Goal: Check status

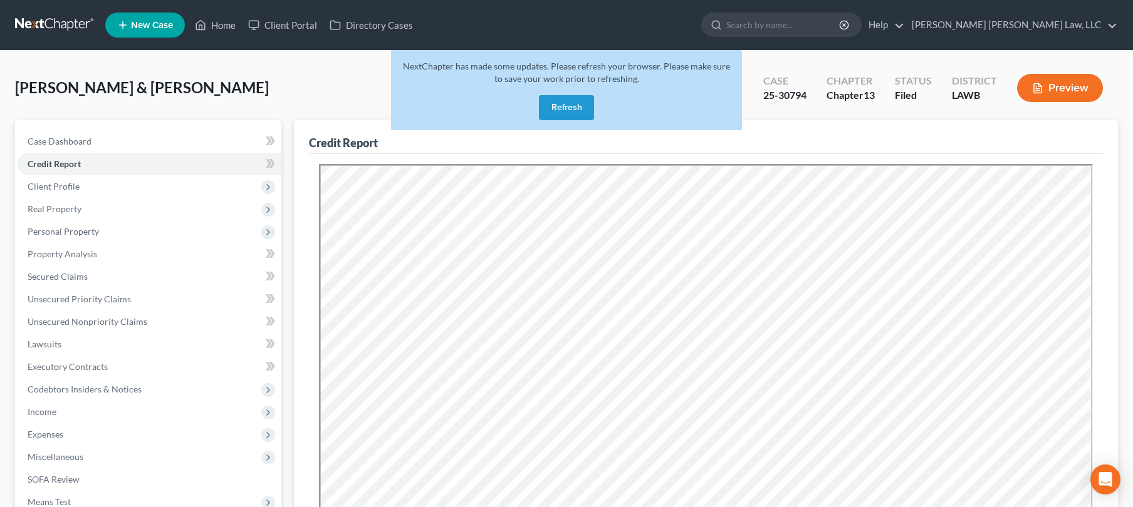
click at [48, 19] on link at bounding box center [55, 25] width 80 height 23
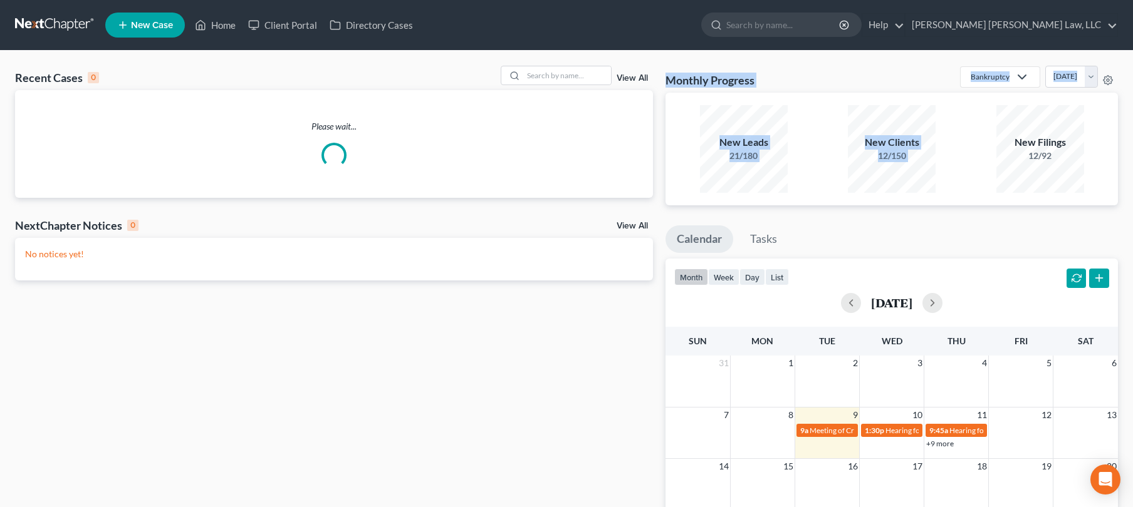
drag, startPoint x: 667, startPoint y: 74, endPoint x: 1002, endPoint y: 105, distance: 336.6
click at [1000, 104] on div "Monthly Progress Bankruptcy Bankruptcy Other Personal Injury and Tort Law [DATE…" at bounding box center [891, 136] width 452 height 140
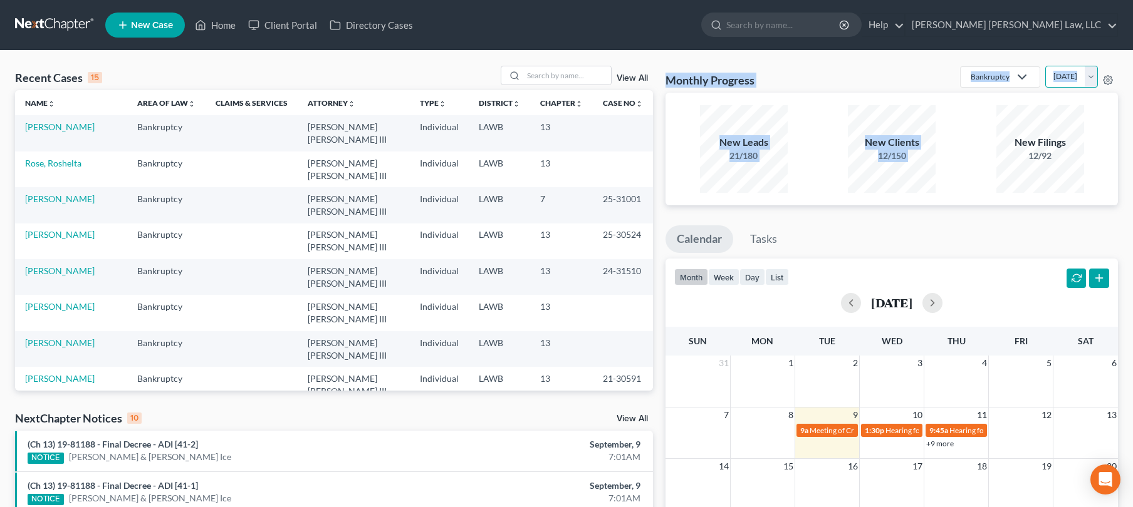
click at [1087, 78] on select "[DATE] [DATE] [DATE] [DATE] [DATE] [DATE] [DATE] [DATE] [DATE] [DATE] [DATE] [D…" at bounding box center [1071, 77] width 53 height 22
click at [880, 78] on div "Monthly Progress Bankruptcy Bankruptcy Other Personal Injury and Tort Law [DATE…" at bounding box center [891, 79] width 452 height 27
drag, startPoint x: 1041, startPoint y: 99, endPoint x: 1103, endPoint y: 192, distance: 111.5
click at [1103, 192] on div "New Leads 21/180 New Clients 12/150 New Filings 12/92" at bounding box center [891, 149] width 452 height 113
drag, startPoint x: 1066, startPoint y: 188, endPoint x: 725, endPoint y: 130, distance: 345.1
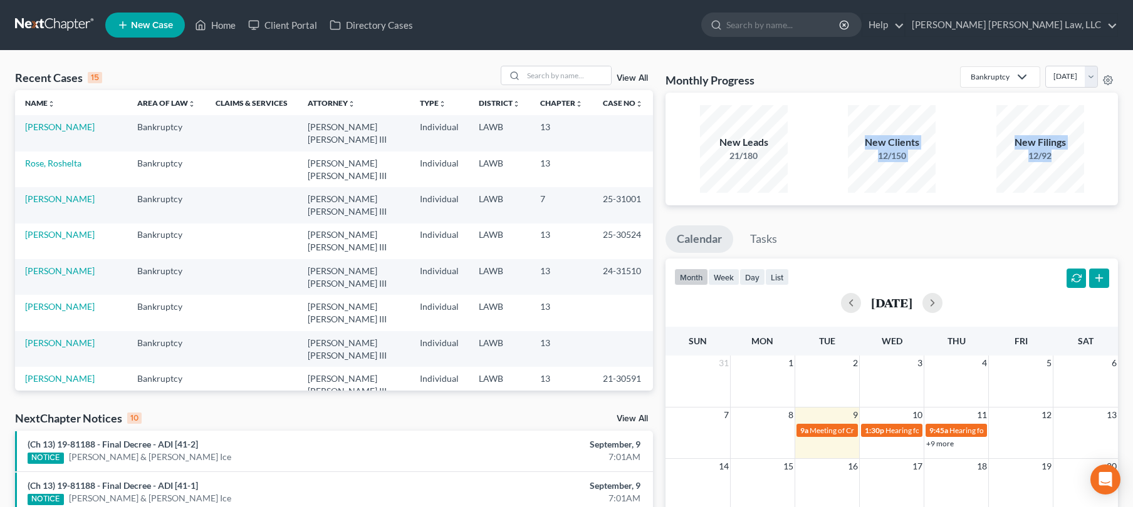
click at [726, 130] on div "New Leads 21/180 New Clients 12/150 New Filings 12/92" at bounding box center [891, 149] width 445 height 93
click at [724, 130] on div "New Leads 21/180" at bounding box center [744, 149] width 88 height 88
drag, startPoint x: 713, startPoint y: 132, endPoint x: 1121, endPoint y: 179, distance: 410.5
click at [1121, 179] on div "Monthly Progress Bankruptcy Bankruptcy Other Personal Injury and Tort Law Septe…" at bounding box center [891, 490] width 465 height 848
drag, startPoint x: 1054, startPoint y: 168, endPoint x: 436, endPoint y: 123, distance: 619.9
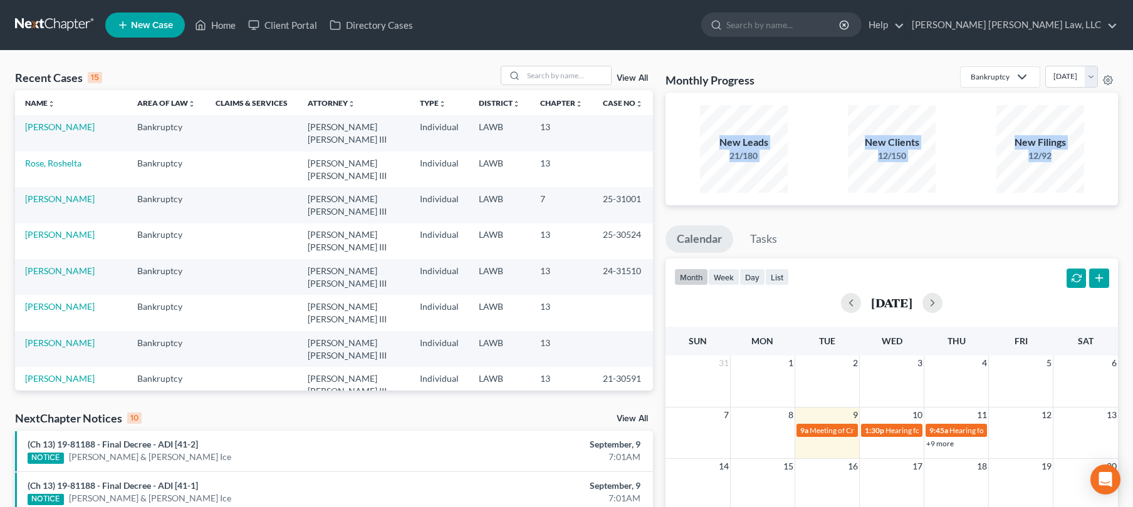
click at [670, 123] on div "New Leads 21/180 New Clients 12/150 New Filings 12/92" at bounding box center [891, 149] width 445 height 93
click at [560, 104] on link "Chapter unfold_more expand_more expand_less" at bounding box center [561, 102] width 43 height 9
click at [491, 102] on link "District unfold_more expand_more expand_less" at bounding box center [497, 102] width 41 height 9
